Goal: Information Seeking & Learning: Compare options

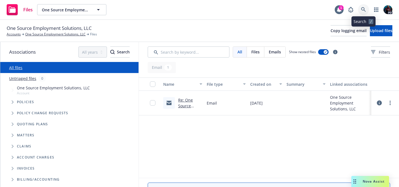
click at [363, 10] on icon at bounding box center [363, 9] width 5 height 5
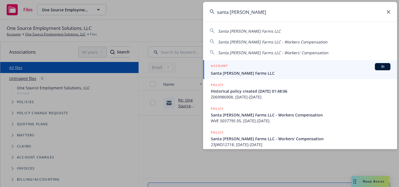
type input "santa rosa berry"
click at [299, 73] on span "Santa [PERSON_NAME] Farms LLC" at bounding box center [301, 73] width 180 height 6
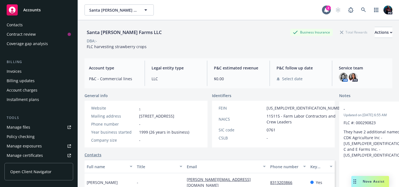
scroll to position [17, 0]
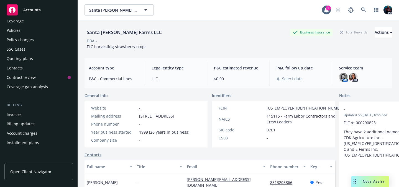
click at [28, 58] on div "Quoting plans" at bounding box center [20, 58] width 26 height 9
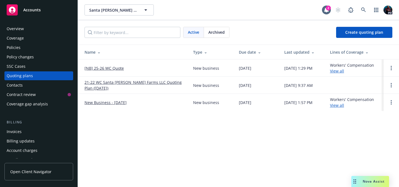
click at [114, 67] on link "[NB] 25-26 WC Quote" at bounding box center [104, 68] width 39 height 6
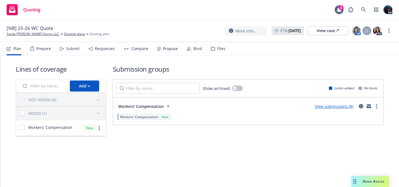
click at [69, 49] on div "Submit" at bounding box center [72, 49] width 13 height 4
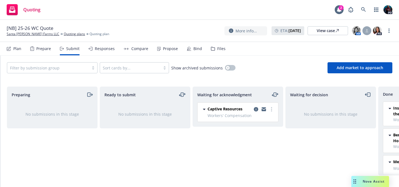
click at [136, 52] on div "Compare" at bounding box center [136, 48] width 25 height 13
